Goal: Information Seeking & Learning: Learn about a topic

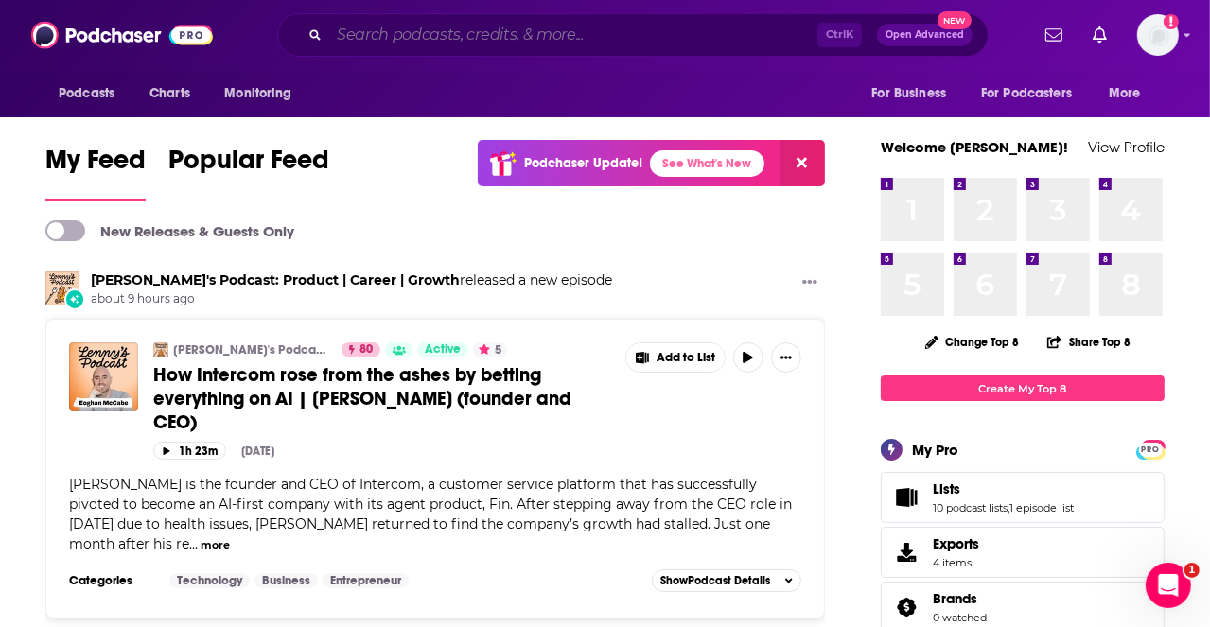
click at [416, 39] on input "Search podcasts, credits, & more..." at bounding box center [573, 35] width 488 height 30
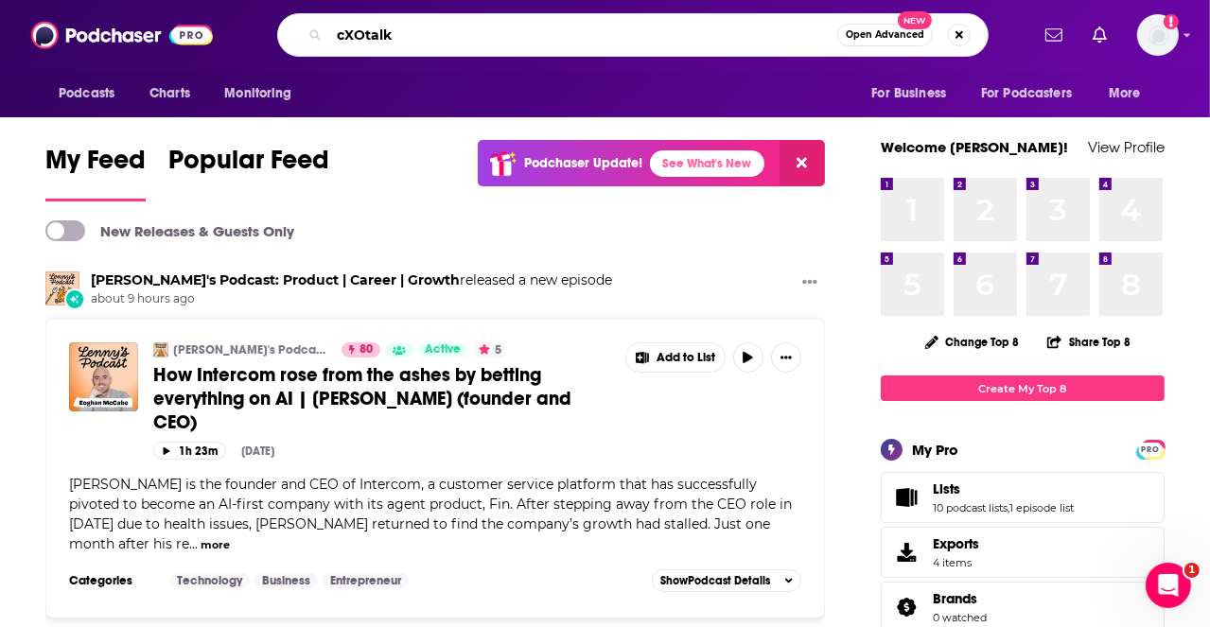
type input "cXOtalk"
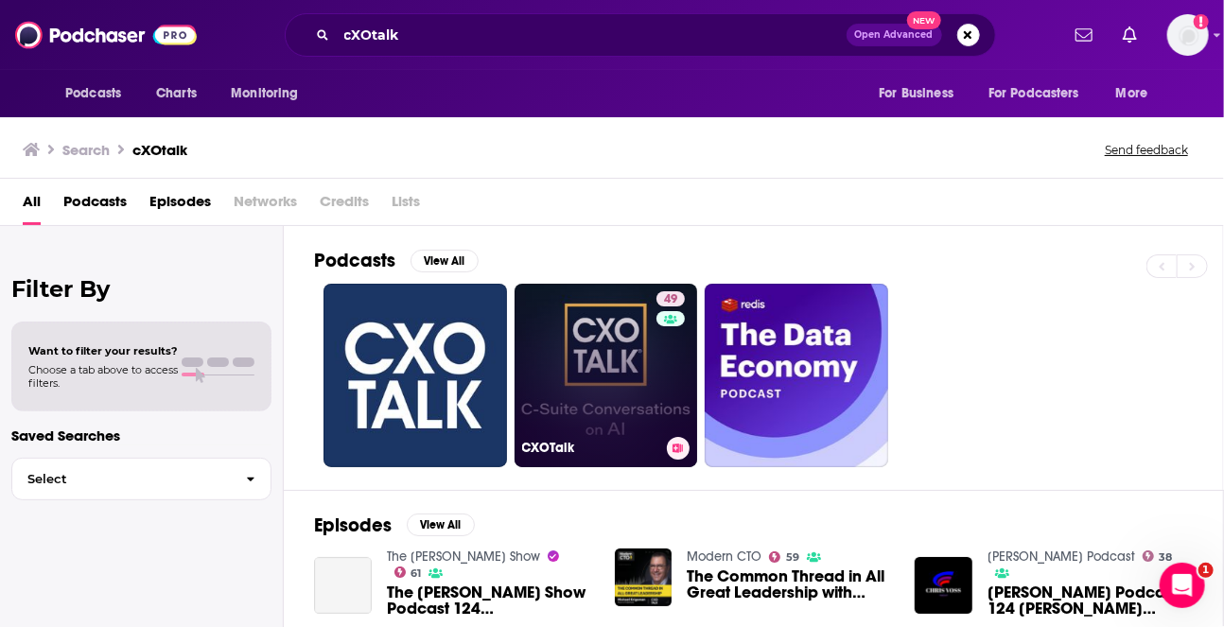
click at [584, 376] on link "49 CXOTalk" at bounding box center [607, 376] width 184 height 184
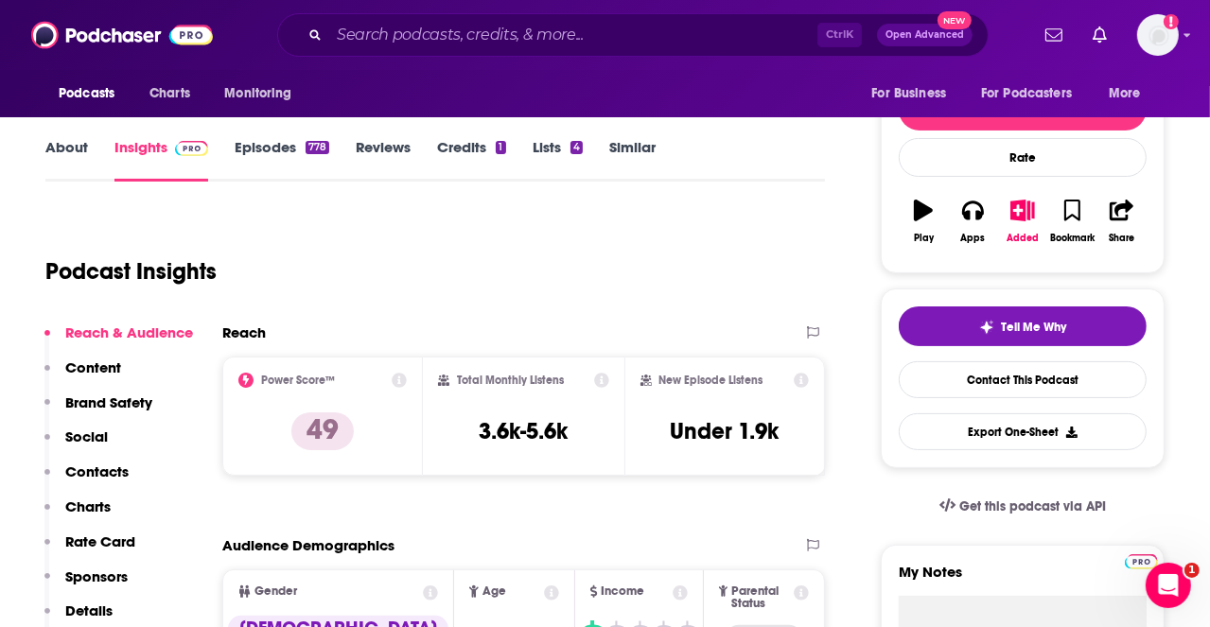
scroll to position [284, 0]
